Goal: Task Accomplishment & Management: Manage account settings

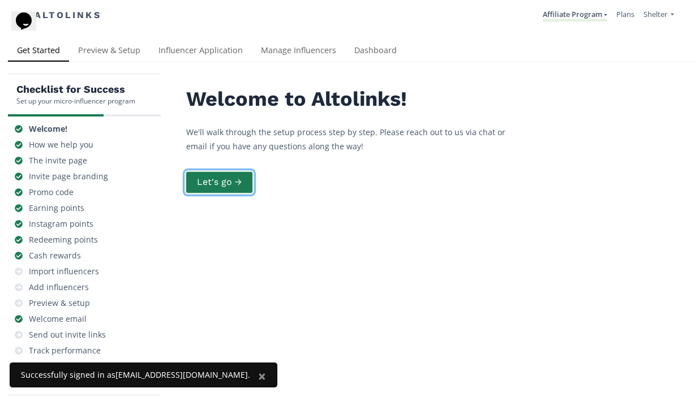
click at [244, 180] on button "Let's go →" at bounding box center [219, 182] width 70 height 24
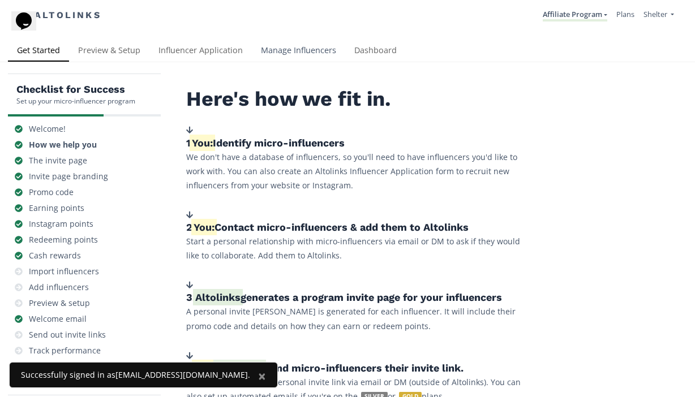
click at [287, 47] on link "Manage Influencers" at bounding box center [298, 51] width 93 height 23
click at [199, 49] on link "Influencer Application" at bounding box center [200, 51] width 102 height 23
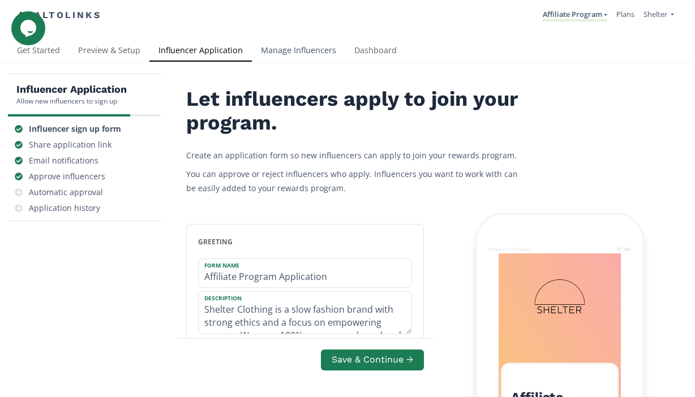
click at [295, 59] on link "Manage Influencers" at bounding box center [298, 51] width 93 height 23
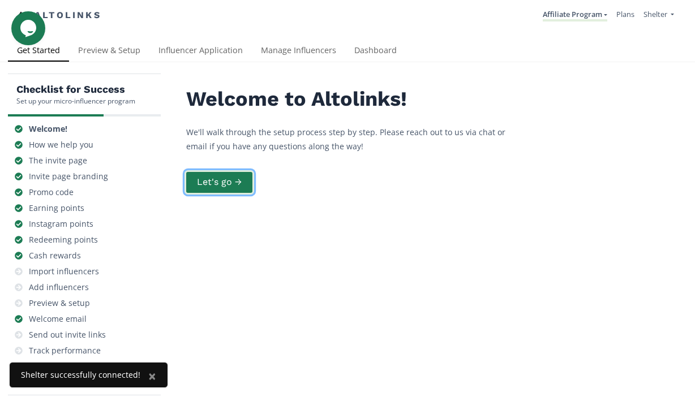
click at [224, 182] on button "Let's go →" at bounding box center [219, 182] width 70 height 24
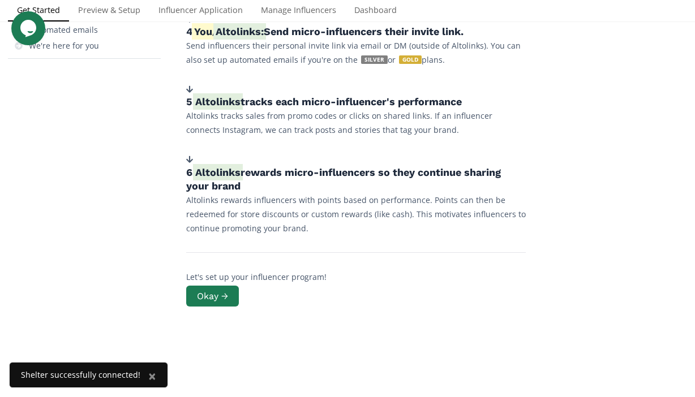
scroll to position [346, 0]
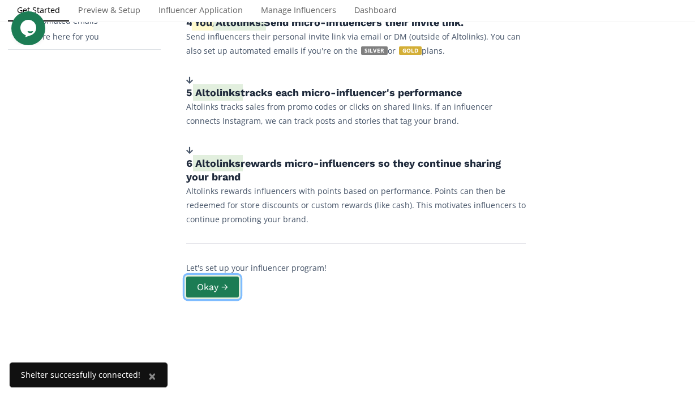
click at [219, 288] on button "Okay →" at bounding box center [212, 287] width 56 height 24
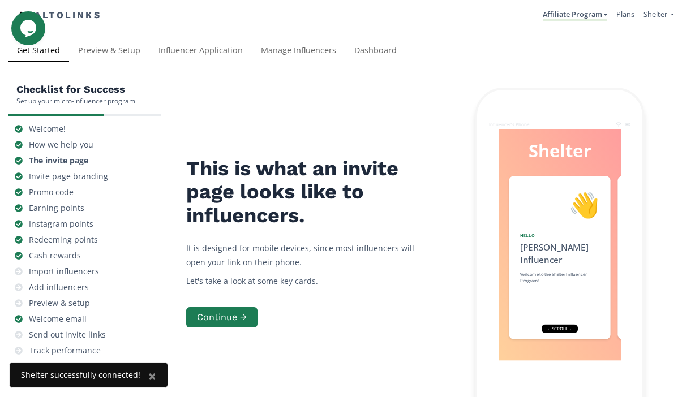
scroll to position [143, 0]
click at [61, 266] on div "Import influencers" at bounding box center [64, 271] width 70 height 11
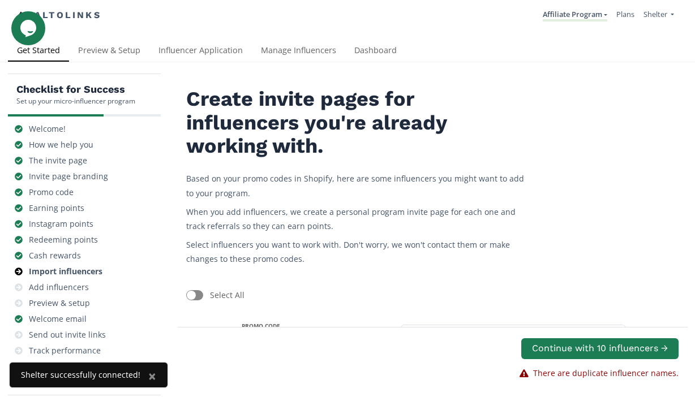
scroll to position [727, 0]
checkbox input "false"
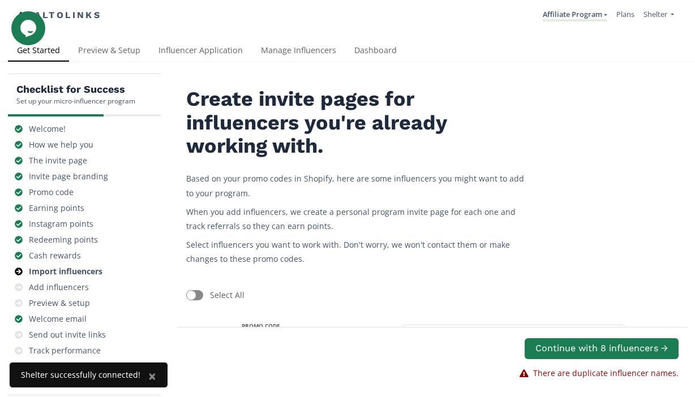
scroll to position [618, 0]
checkbox input "false"
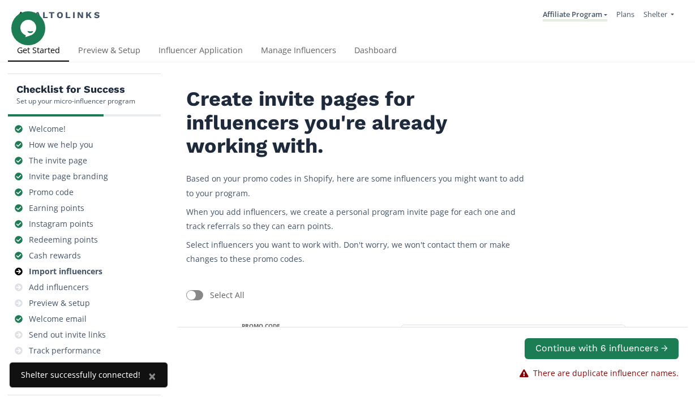
scroll to position [499, 0]
checkbox input "false"
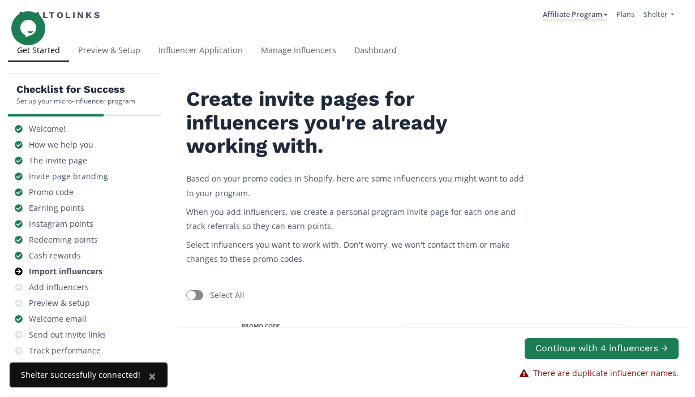
scroll to position [397, 0]
checkbox input "false"
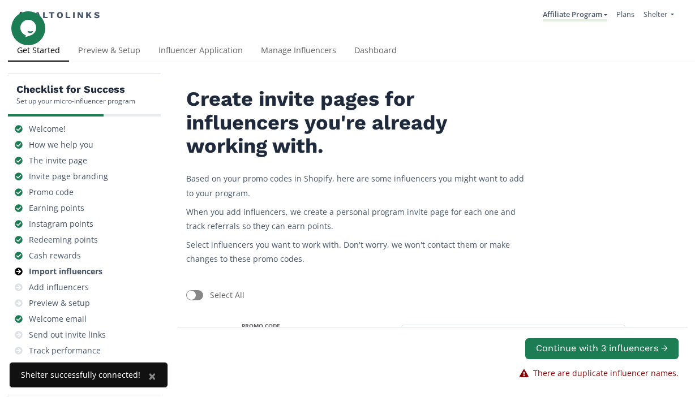
checkbox input "false"
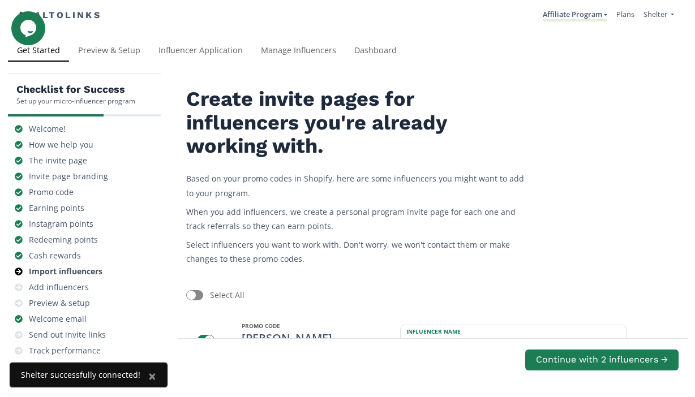
scroll to position [204, 0]
click at [206, 336] on div at bounding box center [209, 340] width 9 height 9
checkbox input "false"
click at [209, 397] on div at bounding box center [209, 404] width 9 height 9
checkbox input "false"
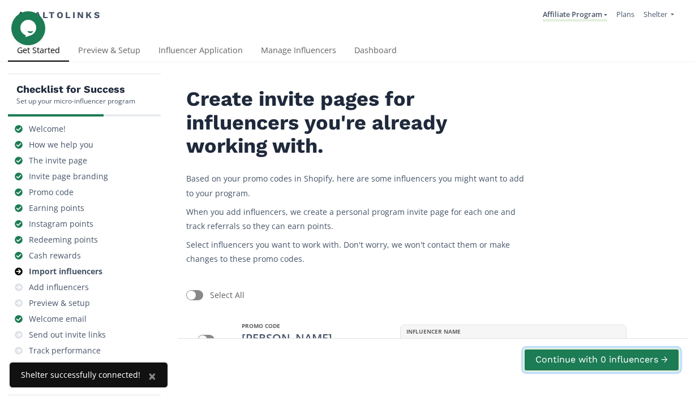
click at [618, 359] on button "Continue with 0 influencers →" at bounding box center [601, 360] width 157 height 24
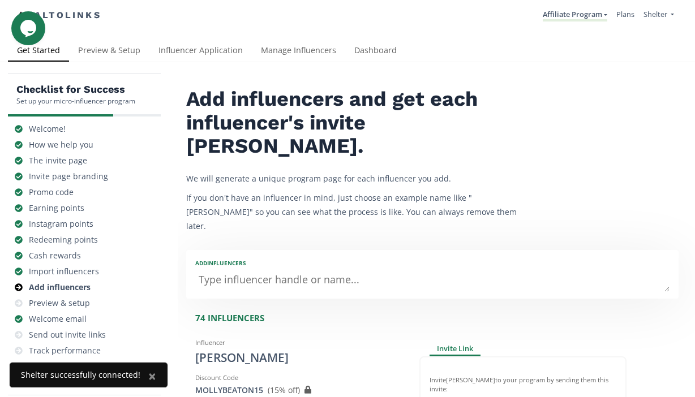
scroll to position [56, 0]
click at [75, 298] on div "Preview & setup" at bounding box center [59, 303] width 61 height 11
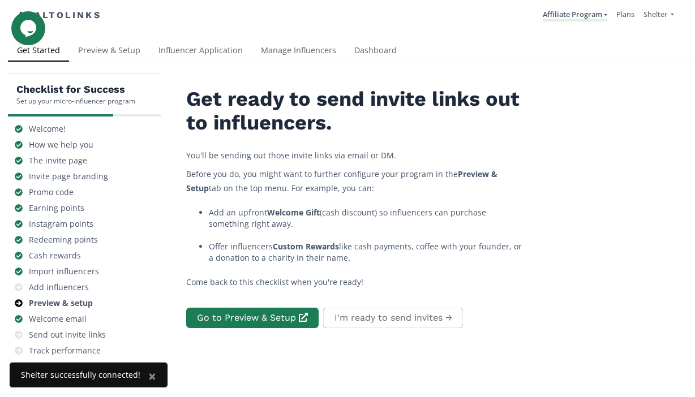
scroll to position [73, 0]
click at [78, 329] on div "Send out invite links" at bounding box center [67, 334] width 77 height 11
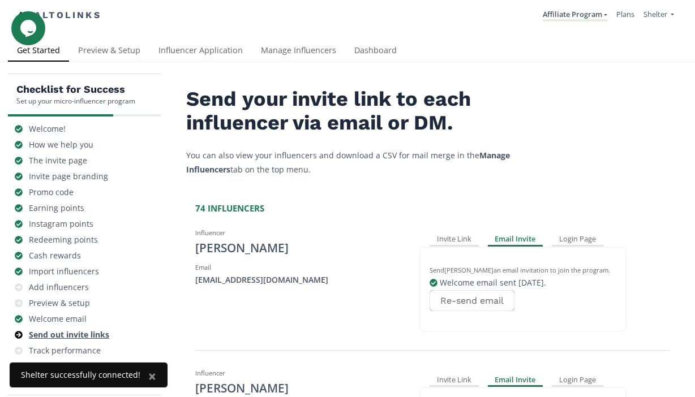
scroll to position [45, 0]
click at [92, 345] on div "Track performance" at bounding box center [65, 350] width 72 height 11
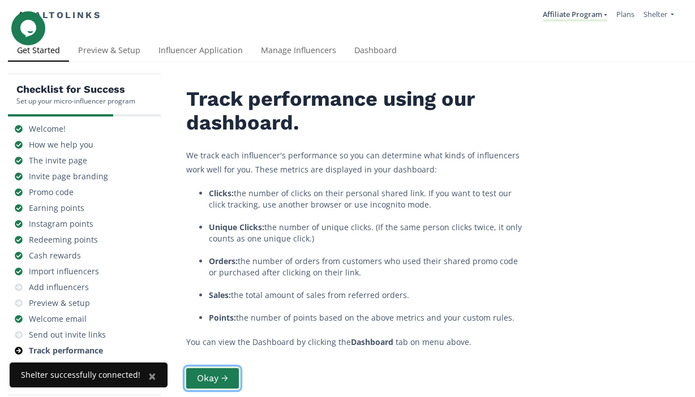
click at [221, 367] on button "Okay →" at bounding box center [212, 379] width 56 height 24
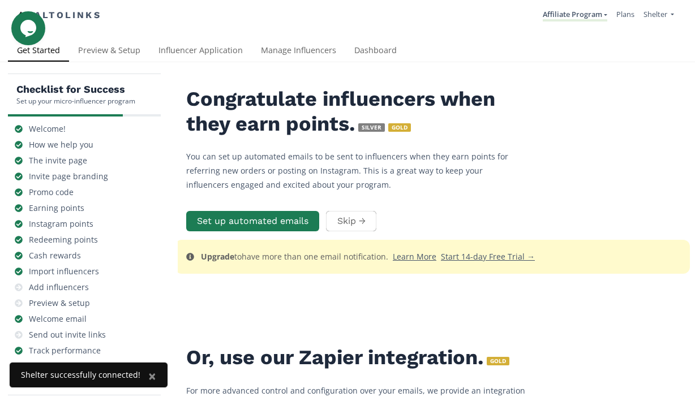
scroll to position [29, 0]
click at [90, 377] on div "We're here for you" at bounding box center [64, 382] width 70 height 11
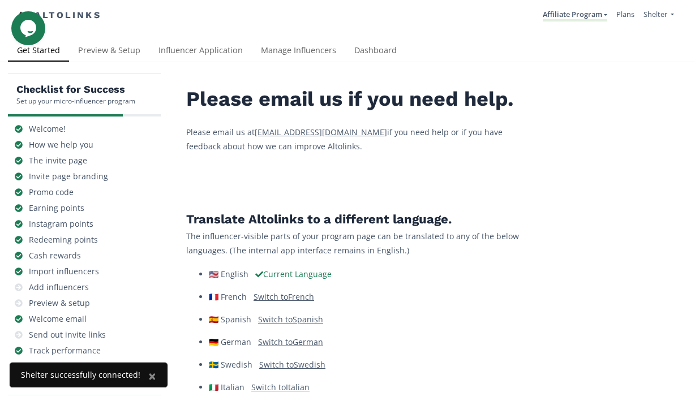
scroll to position [106, 0]
click at [88, 361] on div "Automated emails" at bounding box center [63, 366] width 69 height 11
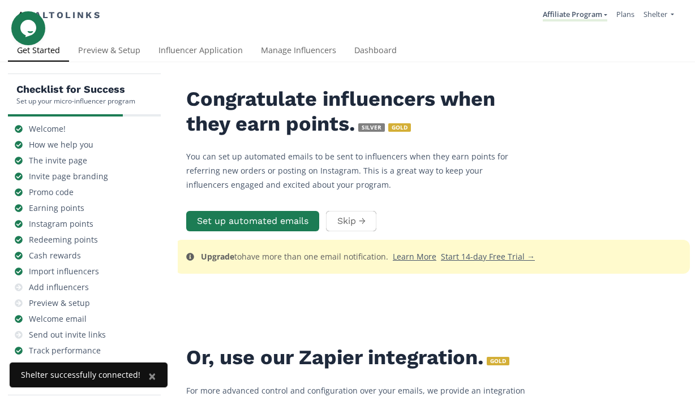
scroll to position [53, 0]
click at [87, 345] on div "Track performance" at bounding box center [65, 350] width 72 height 11
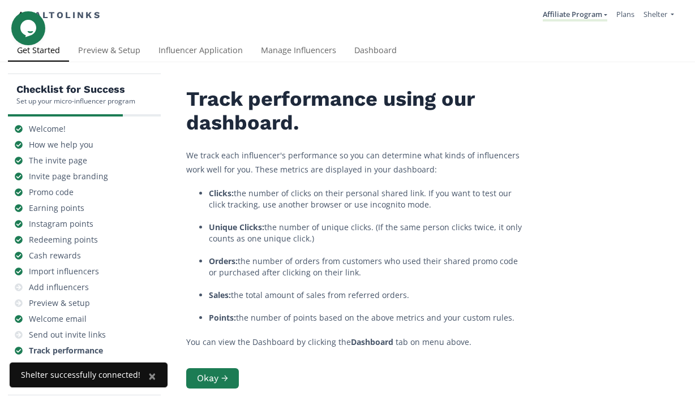
scroll to position [89, 0]
click at [220, 367] on button "Okay →" at bounding box center [212, 379] width 56 height 24
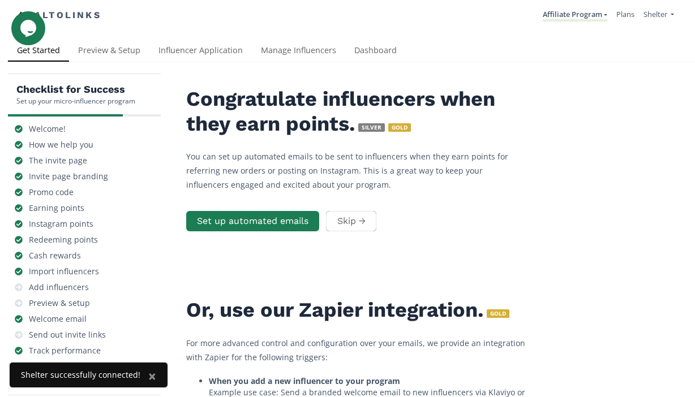
scroll to position [45, 0]
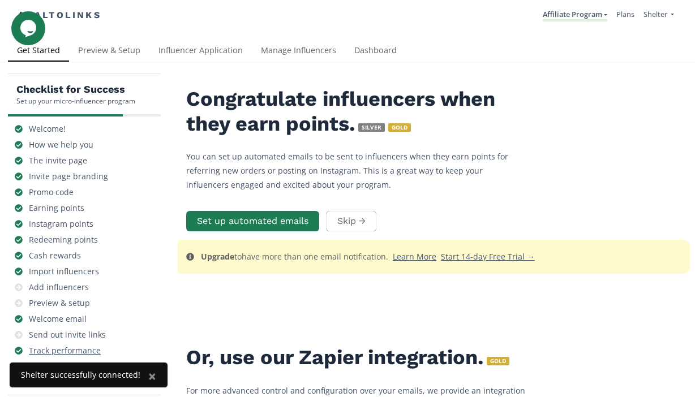
click at [83, 345] on div "Track performance" at bounding box center [65, 350] width 72 height 11
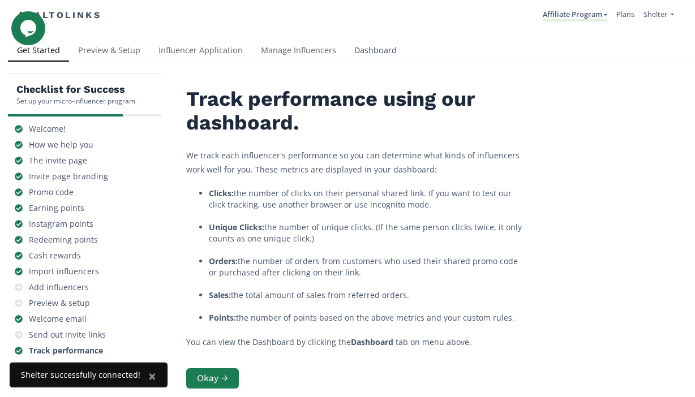
click at [371, 53] on link "Dashboard" at bounding box center [375, 51] width 61 height 23
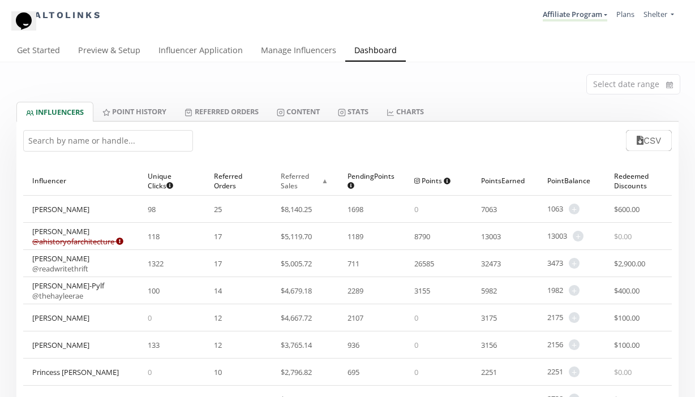
click at [299, 183] on div "Referred Sales ▲" at bounding box center [305, 180] width 49 height 29
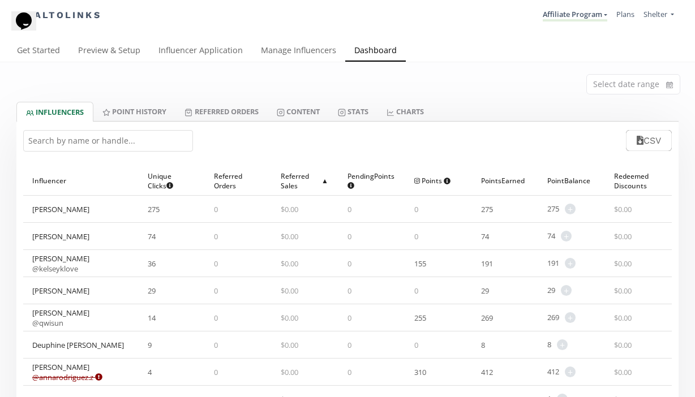
click at [299, 183] on div "Referred Sales ▲" at bounding box center [305, 180] width 49 height 29
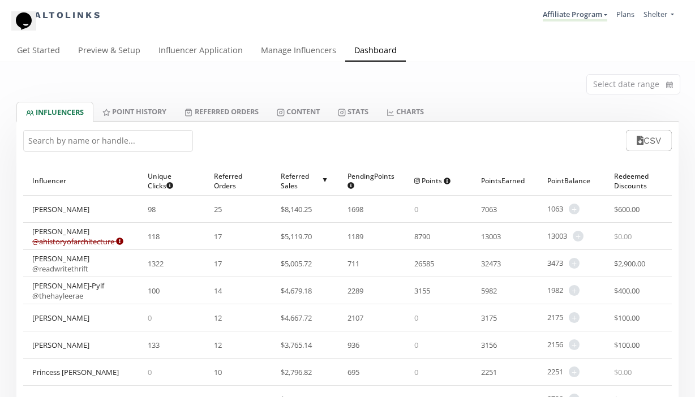
click at [295, 185] on div "Referred Sales ▲" at bounding box center [305, 180] width 49 height 29
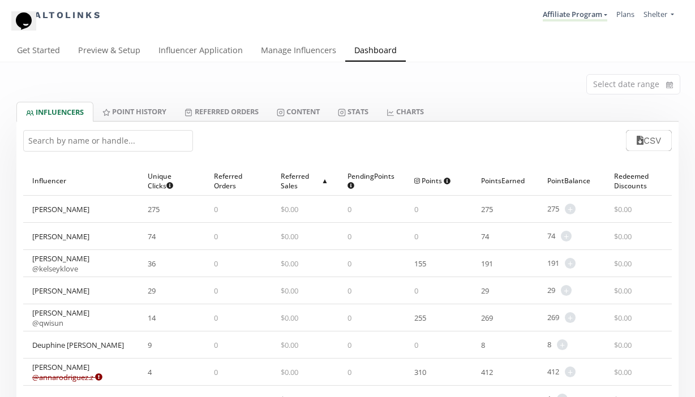
click at [295, 185] on div "Referred Sales ▲" at bounding box center [305, 180] width 49 height 29
